Goal: Task Accomplishment & Management: Manage account settings

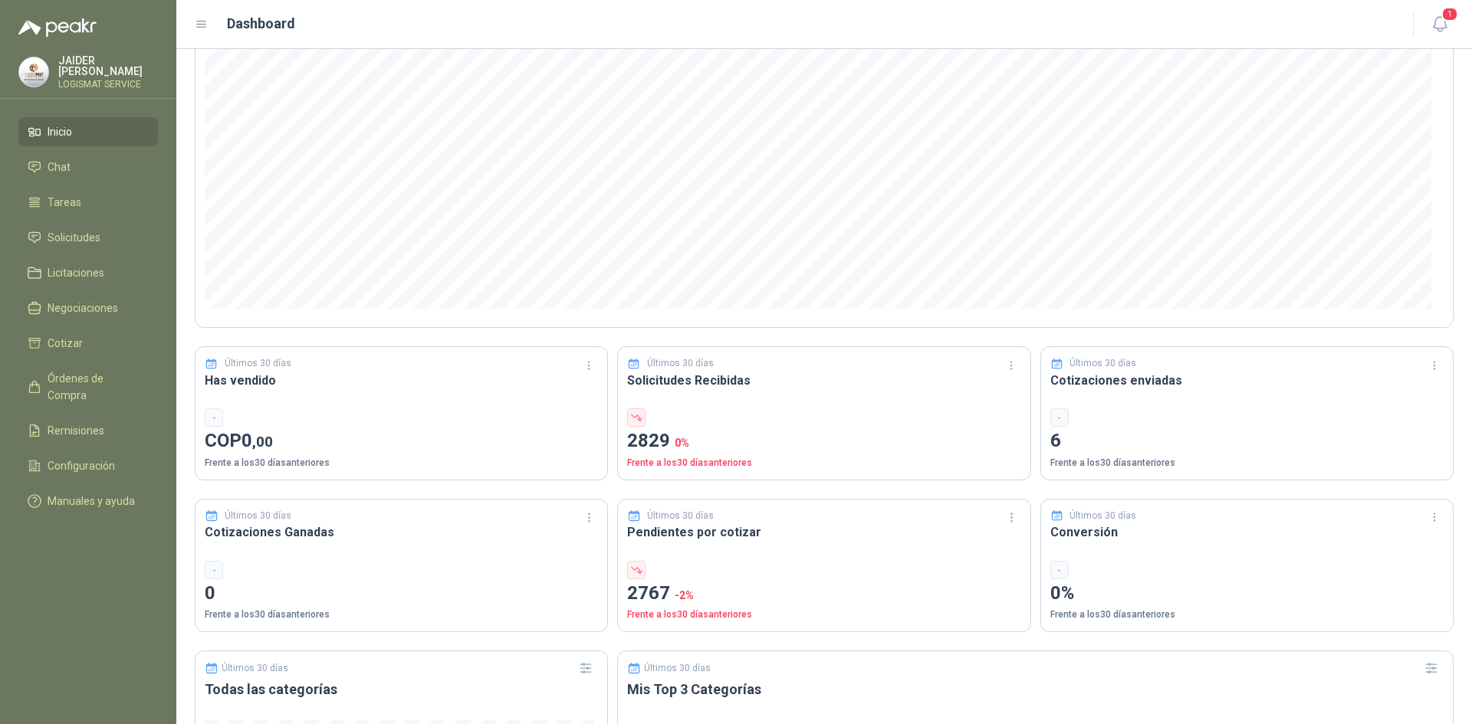
scroll to position [230, 0]
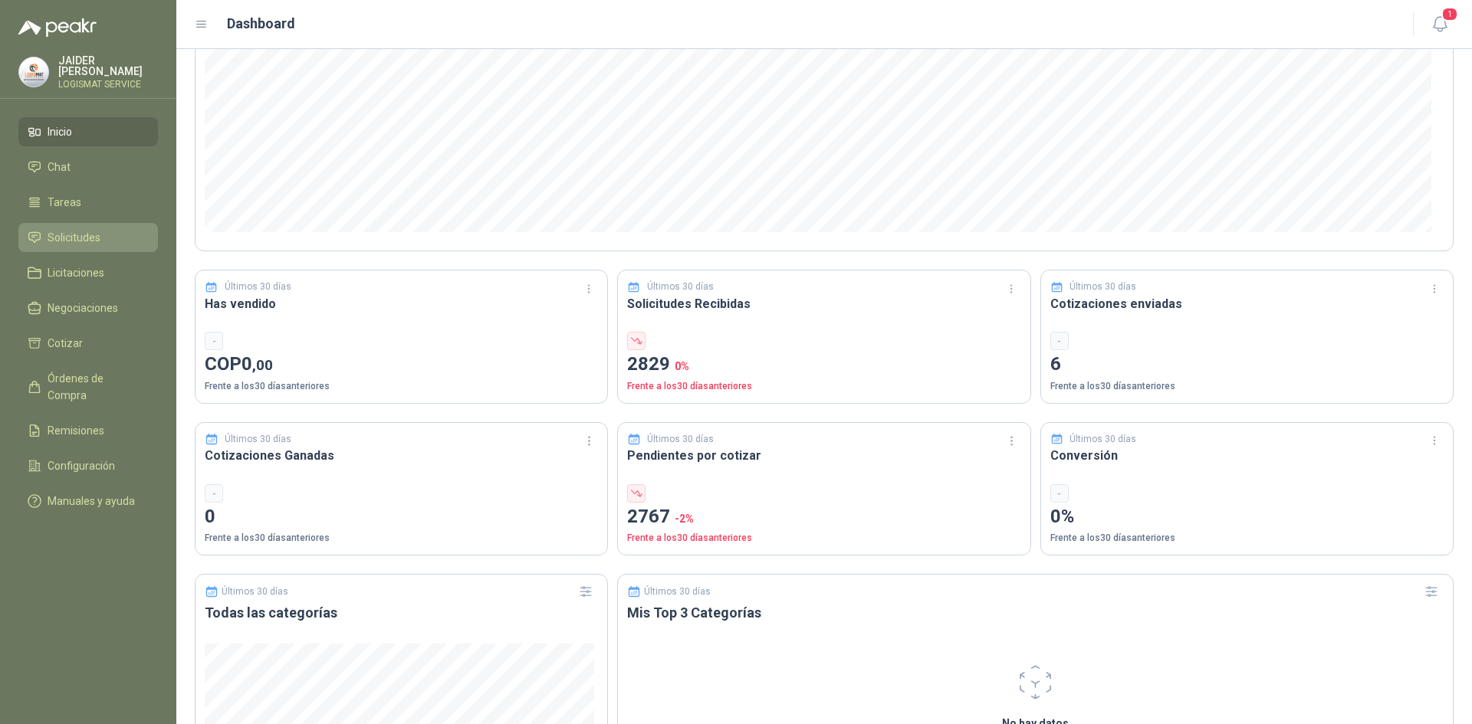
click at [88, 239] on span "Solicitudes" at bounding box center [74, 237] width 53 height 17
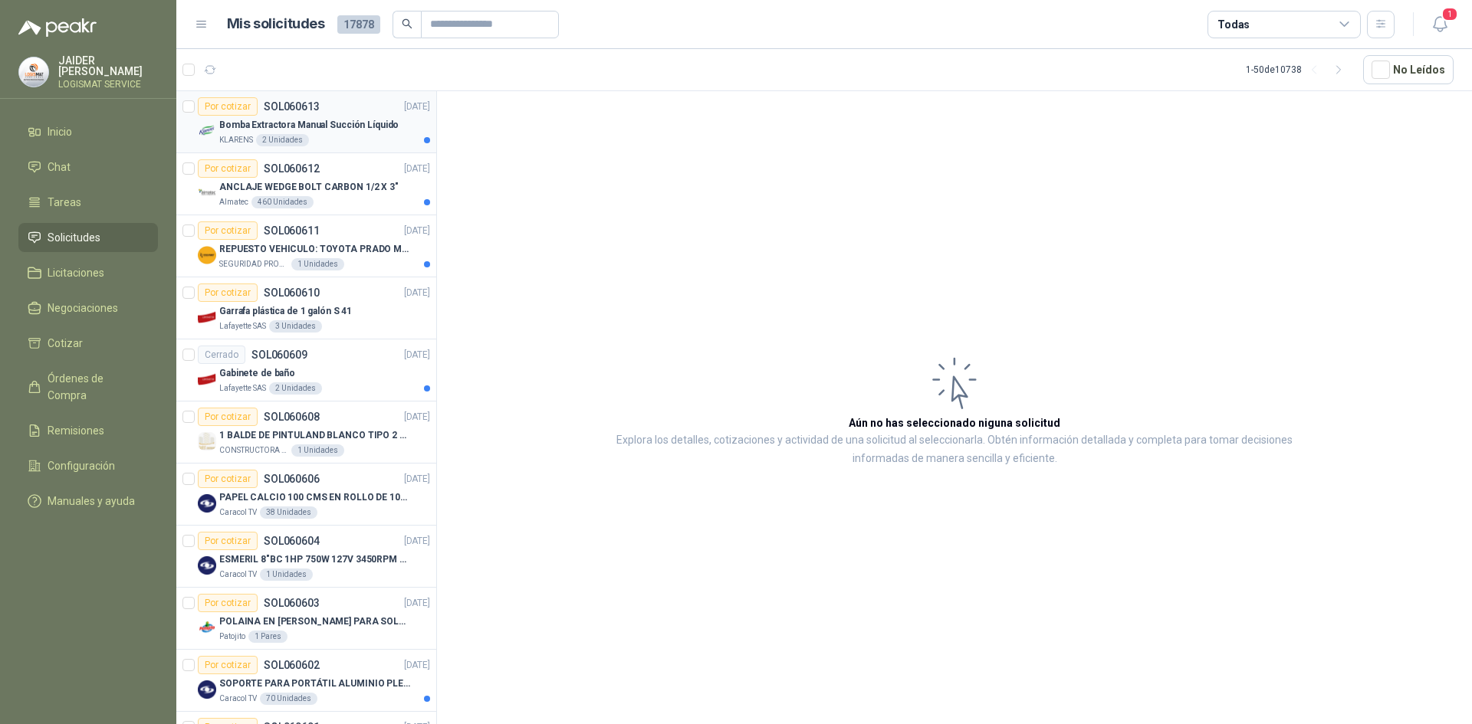
click at [271, 114] on div "Por cotizar SOL060613" at bounding box center [259, 106] width 122 height 18
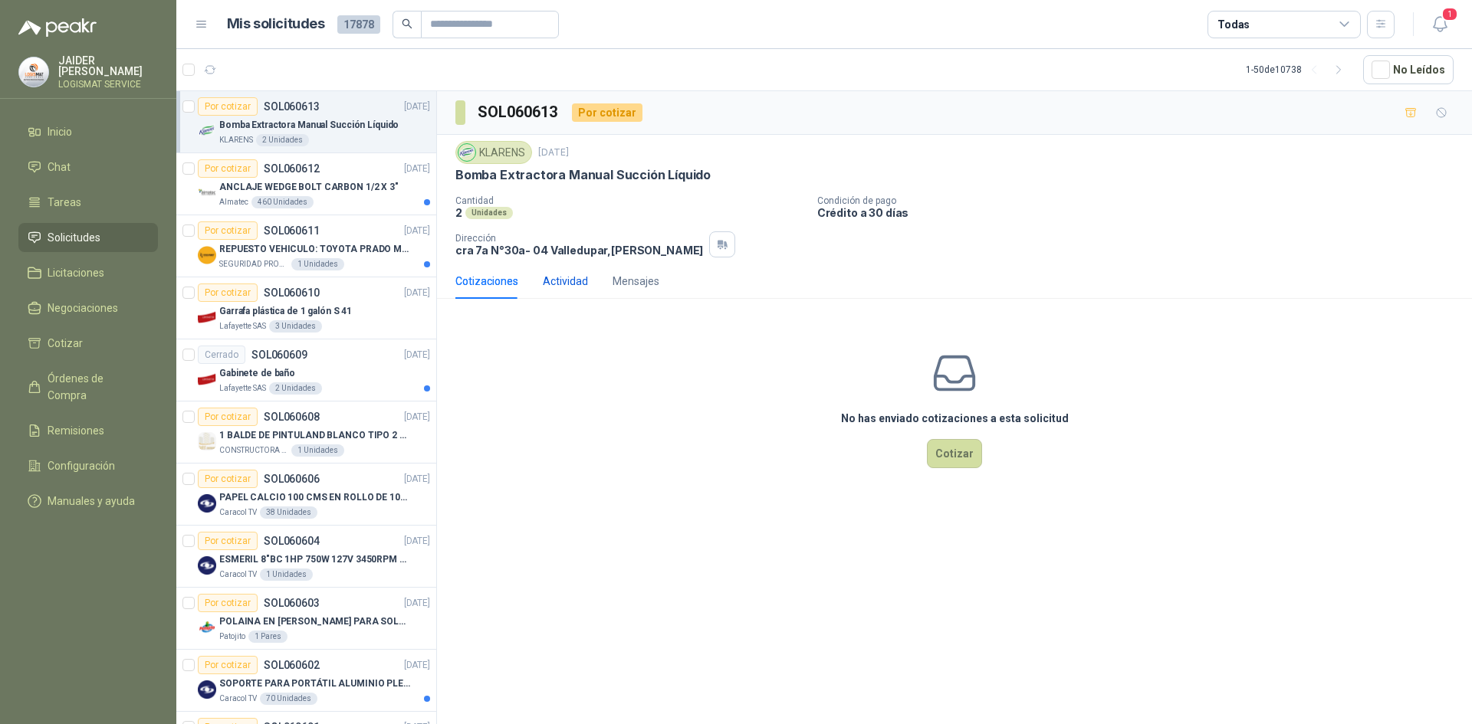
click at [573, 280] on div "Actividad" at bounding box center [565, 281] width 45 height 17
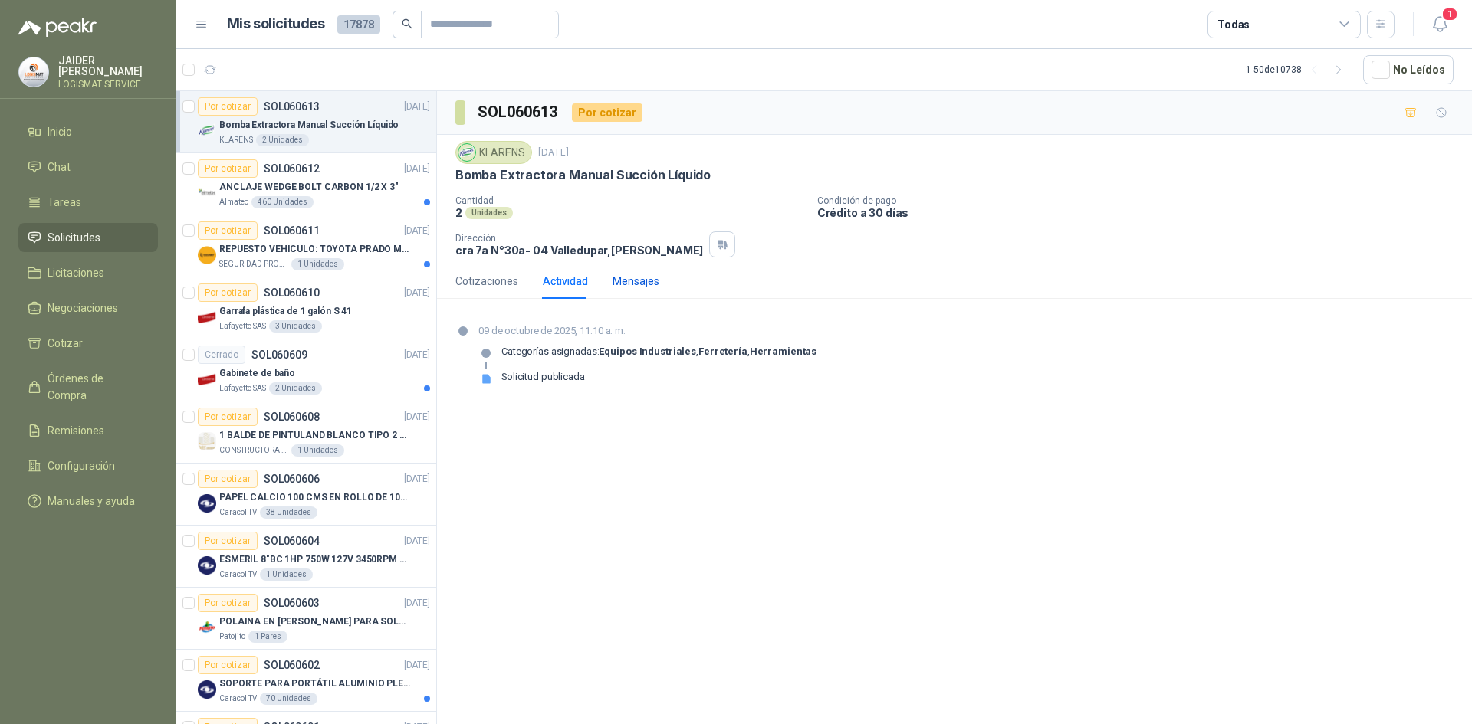
click at [636, 281] on div "Mensajes" at bounding box center [635, 281] width 47 height 17
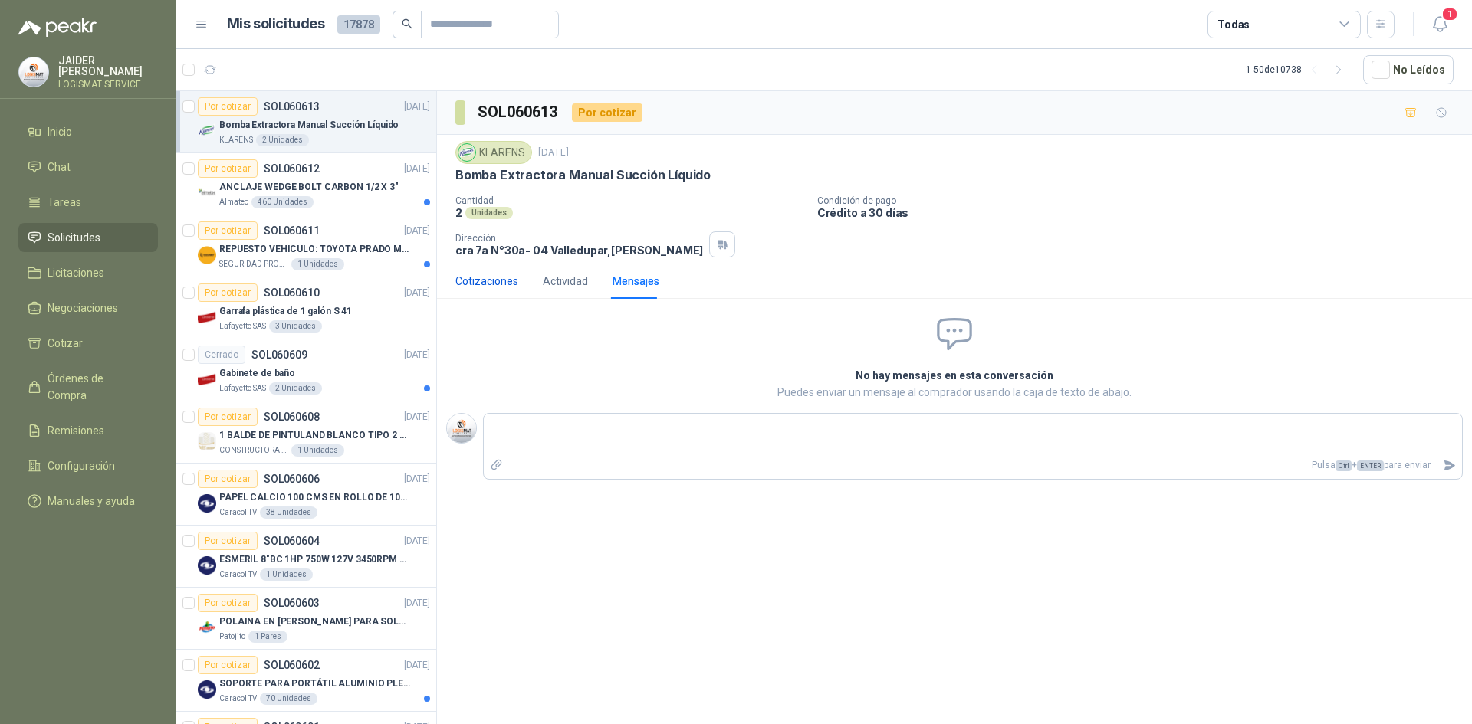
click at [502, 279] on div "Cotizaciones" at bounding box center [486, 281] width 63 height 17
